Goal: Book appointment/travel/reservation

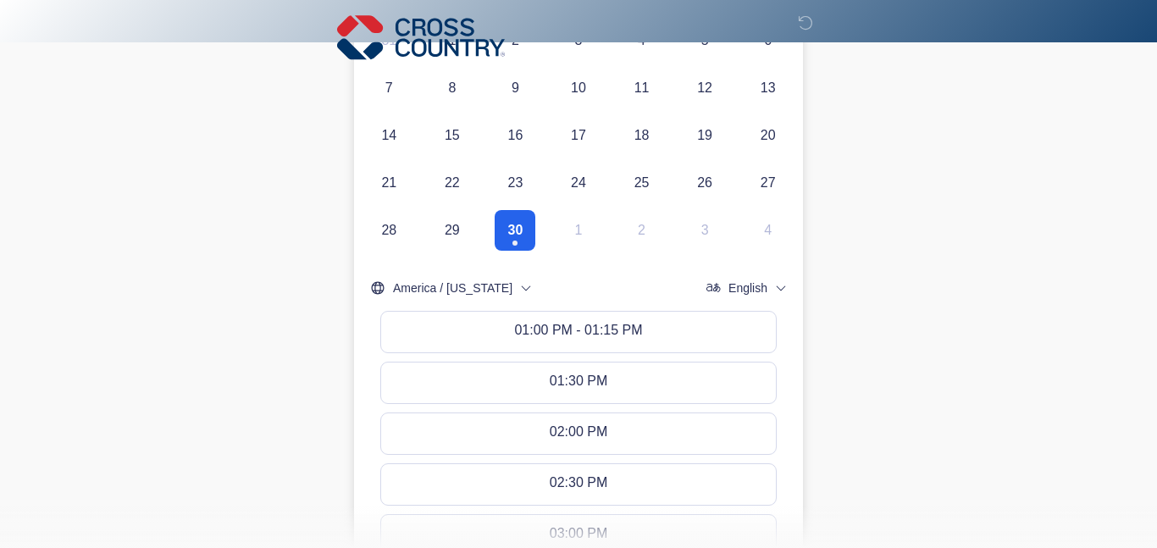
scroll to position [357, 0]
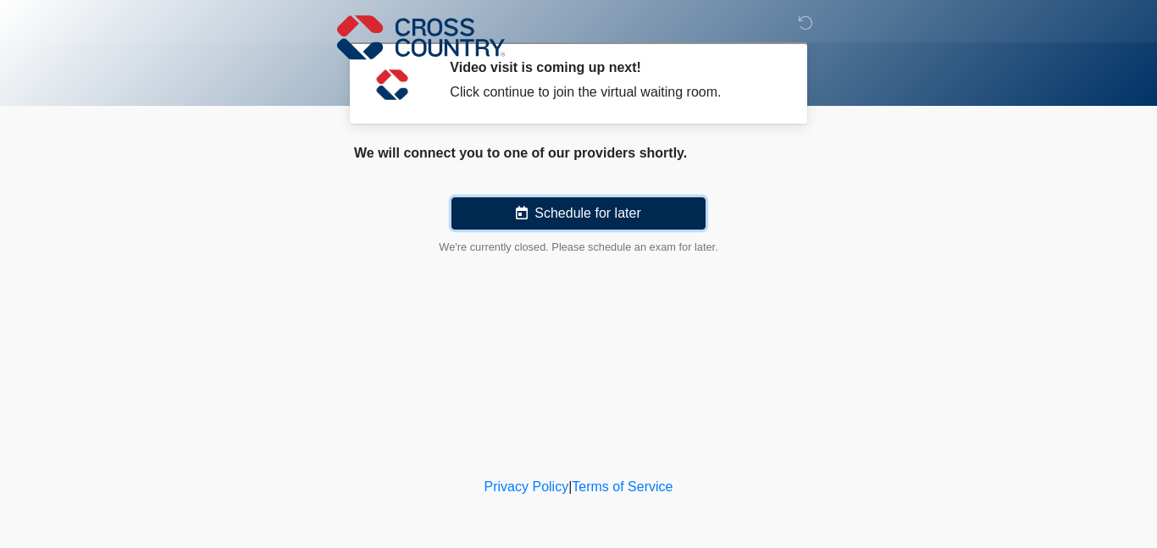
click at [602, 216] on button "Schedule for later" at bounding box center [579, 213] width 254 height 32
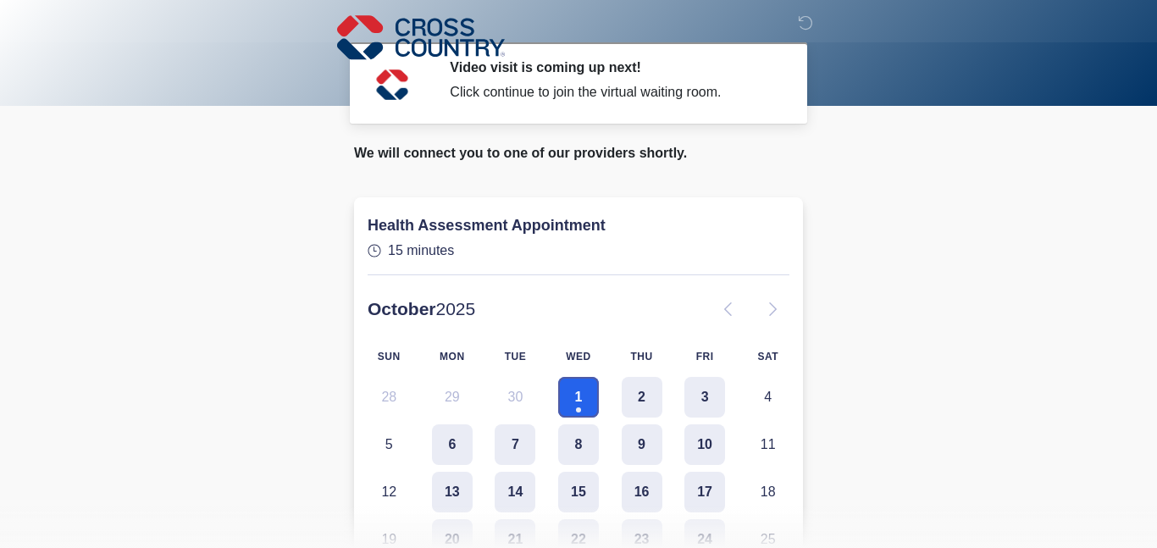
click at [578, 402] on button "1" at bounding box center [578, 397] width 41 height 41
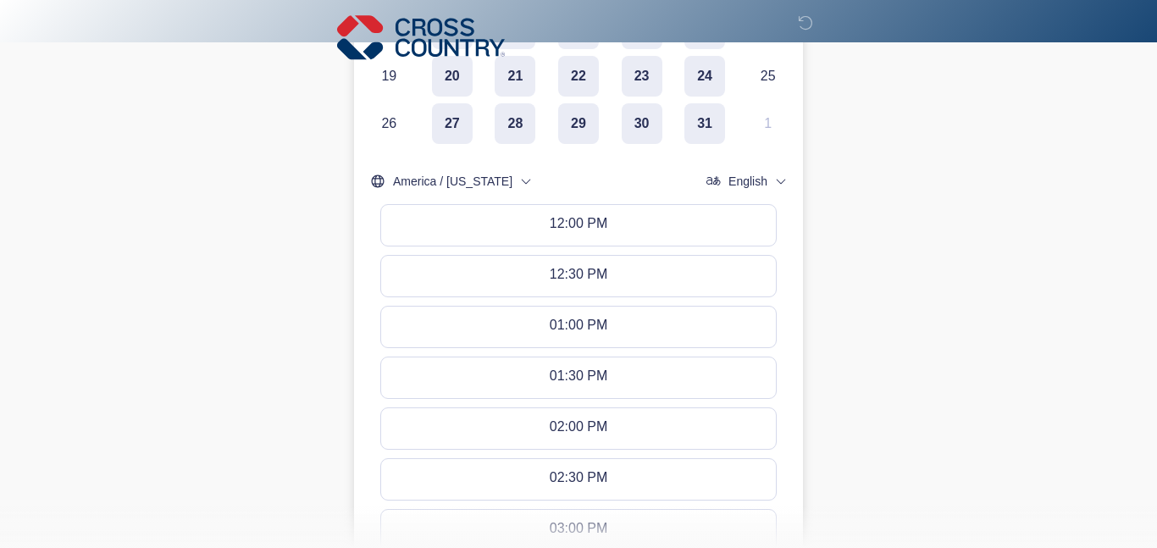
scroll to position [465, 0]
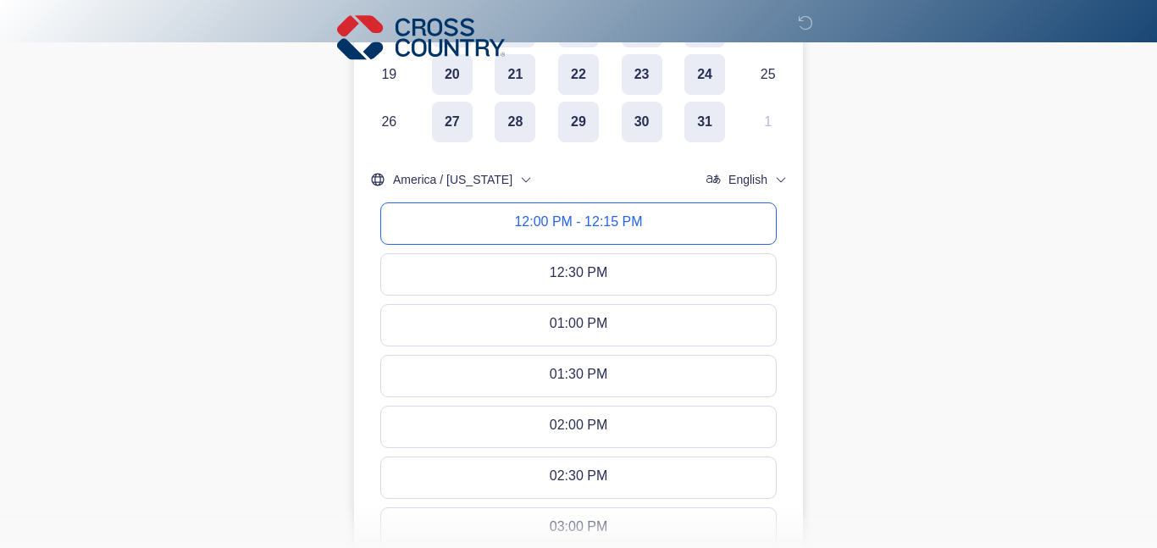
click at [663, 240] on button "12:00 PM - 12:15 PM" at bounding box center [578, 223] width 395 height 41
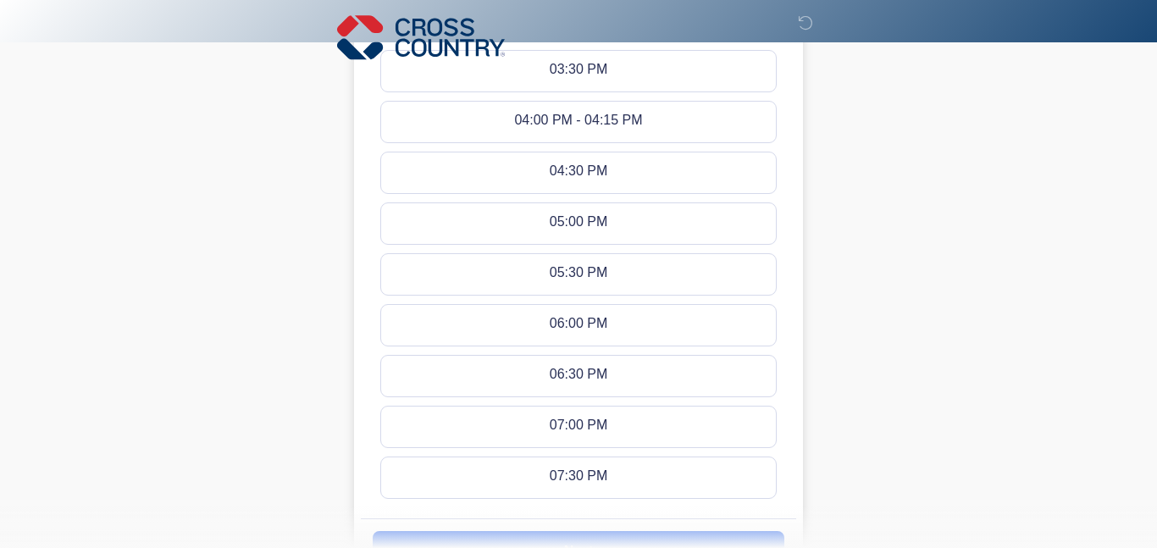
scroll to position [1144, 0]
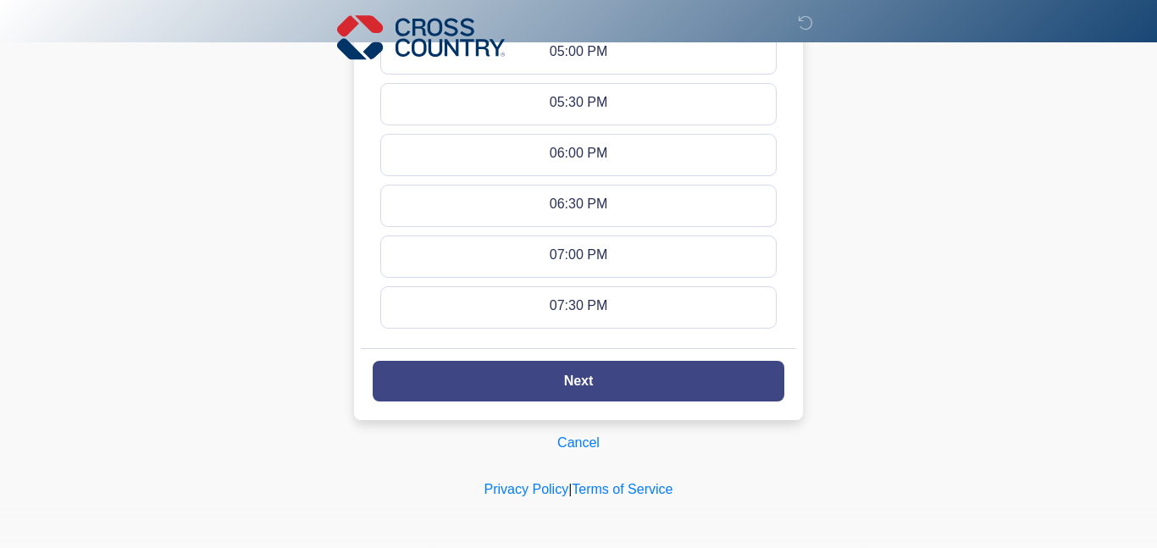
click at [613, 391] on button "Next" at bounding box center [579, 381] width 412 height 41
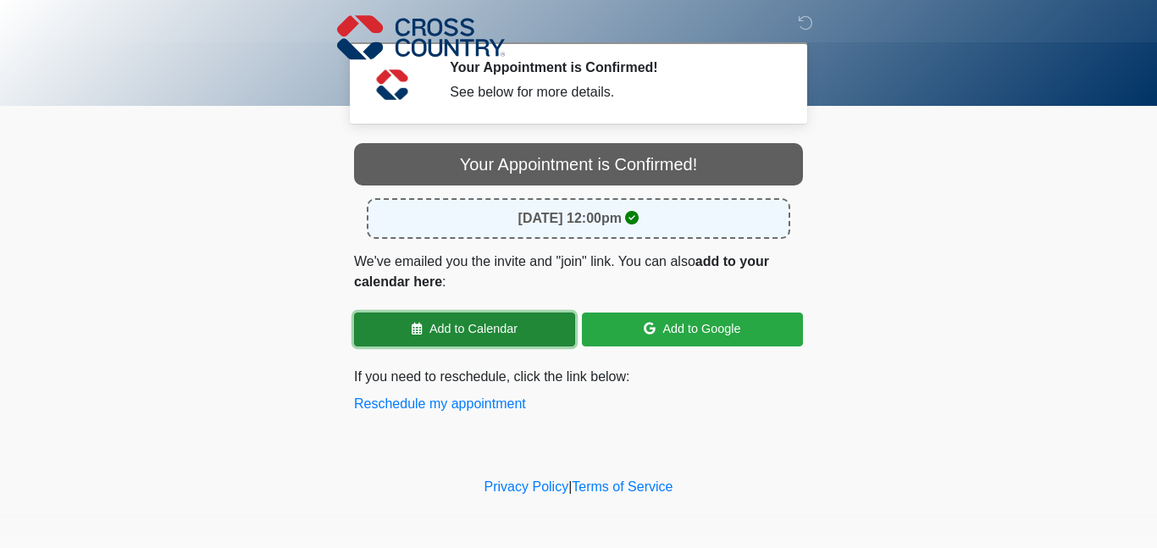
click at [491, 337] on link "Add to Calendar" at bounding box center [464, 330] width 221 height 34
